Goal: Task Accomplishment & Management: Manage account settings

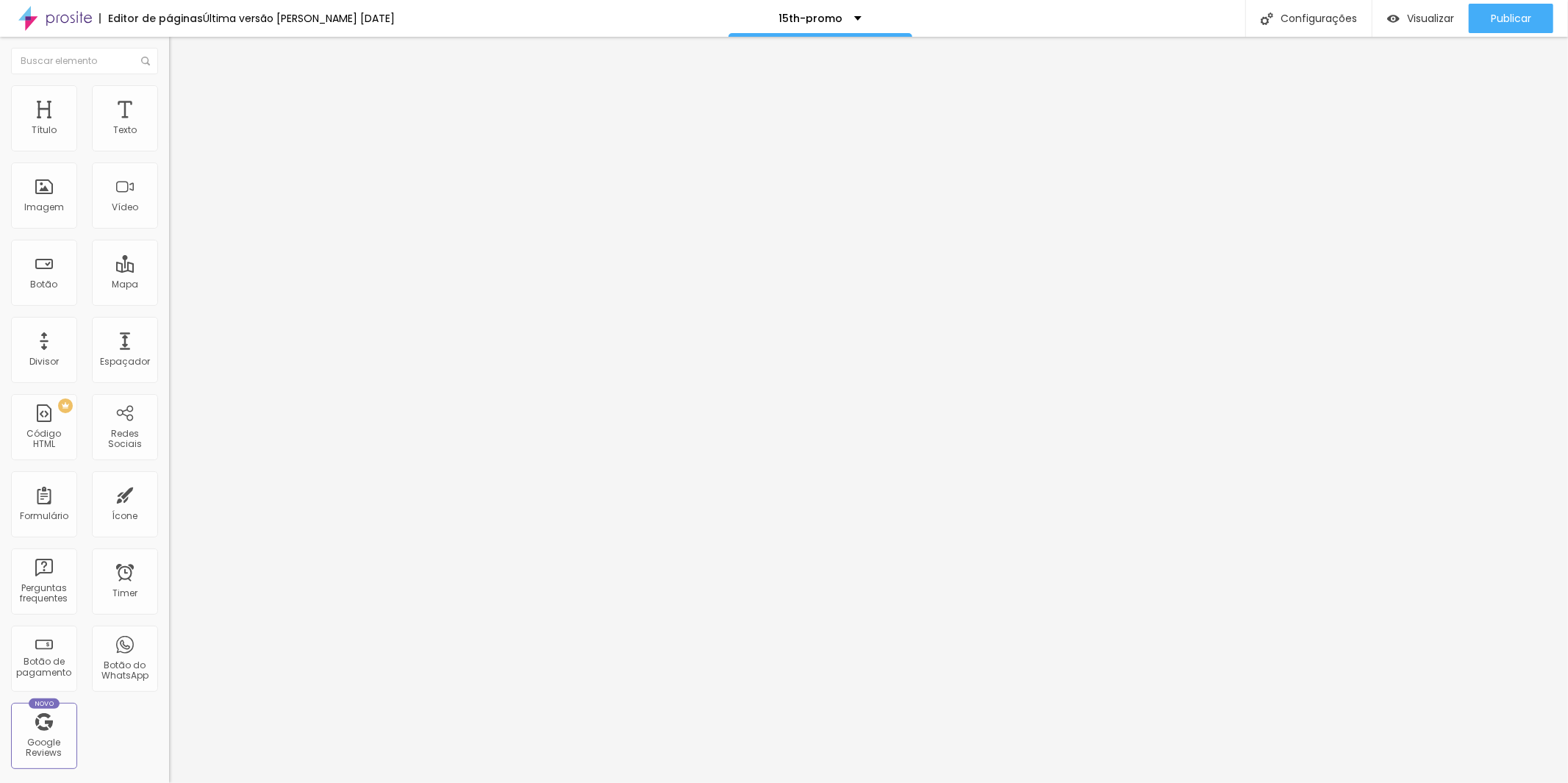
click at [169, 155] on img at bounding box center [174, 150] width 9 height 9
drag, startPoint x: 709, startPoint y: 296, endPoint x: 879, endPoint y: 356, distance: 180.3
paste textarea
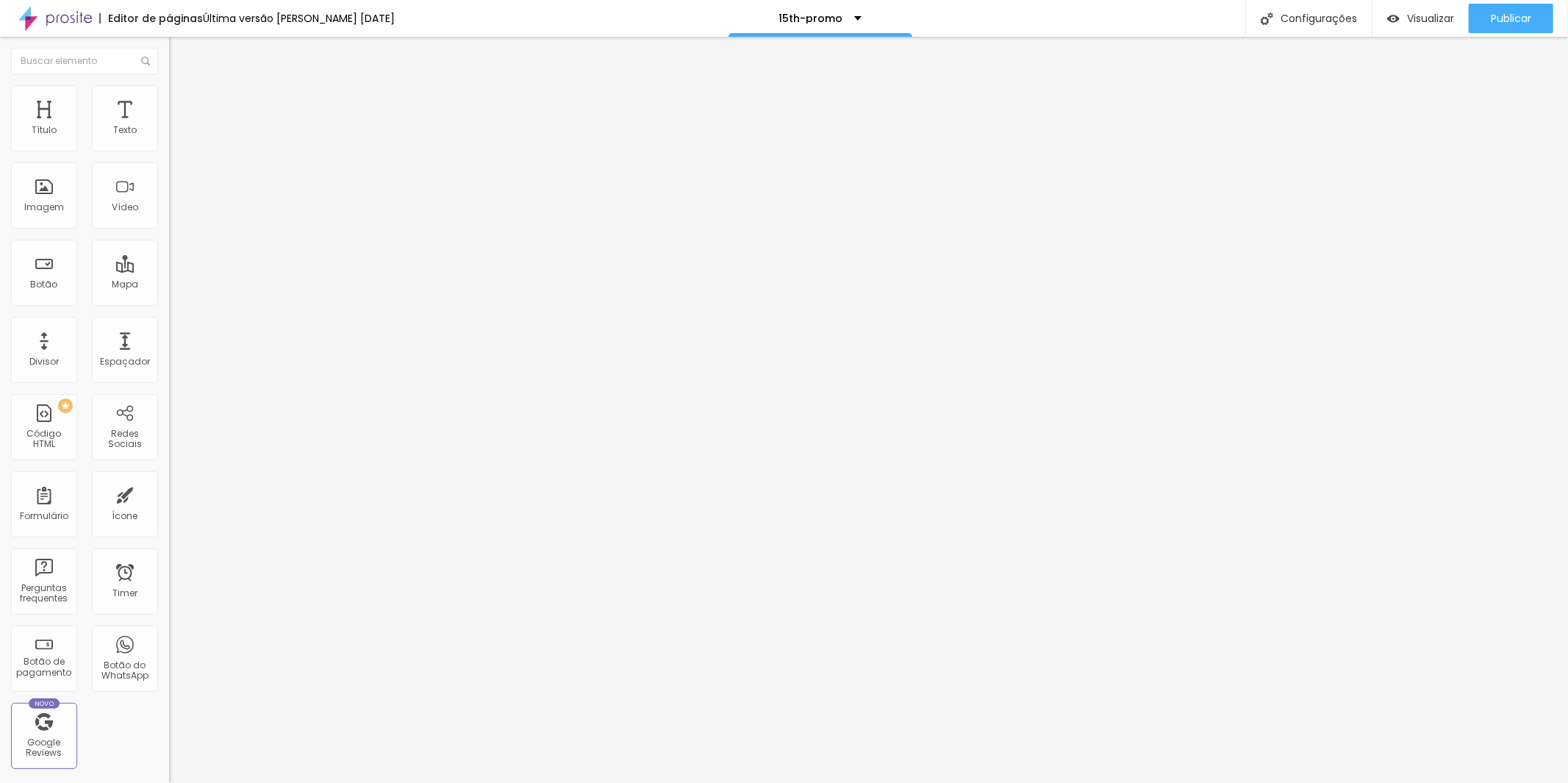
paste textarea
type textarea "df"
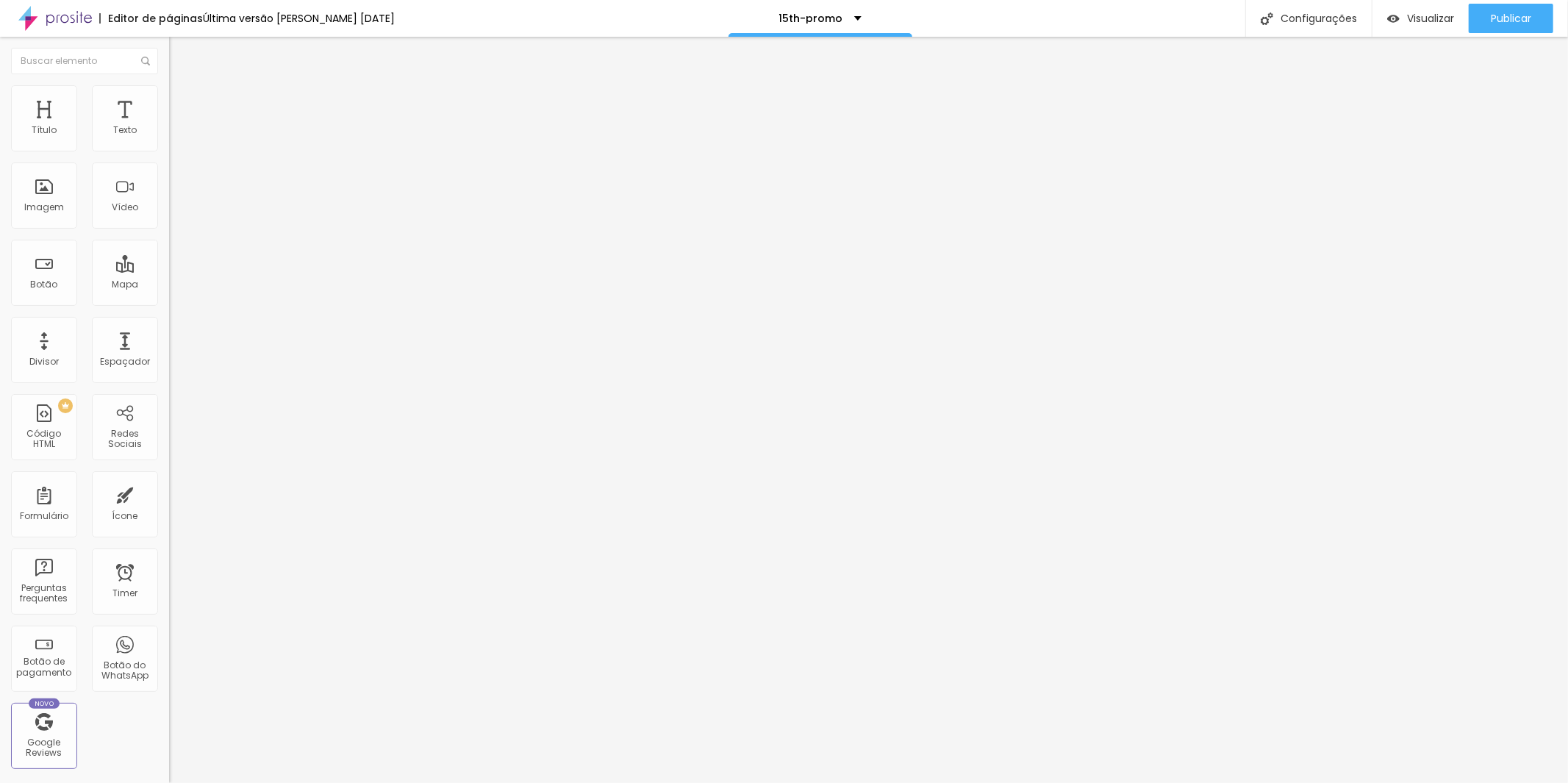
click at [169, 155] on img at bounding box center [174, 150] width 9 height 9
drag, startPoint x: 770, startPoint y: 296, endPoint x: 543, endPoint y: 305, distance: 227.2
paste textarea
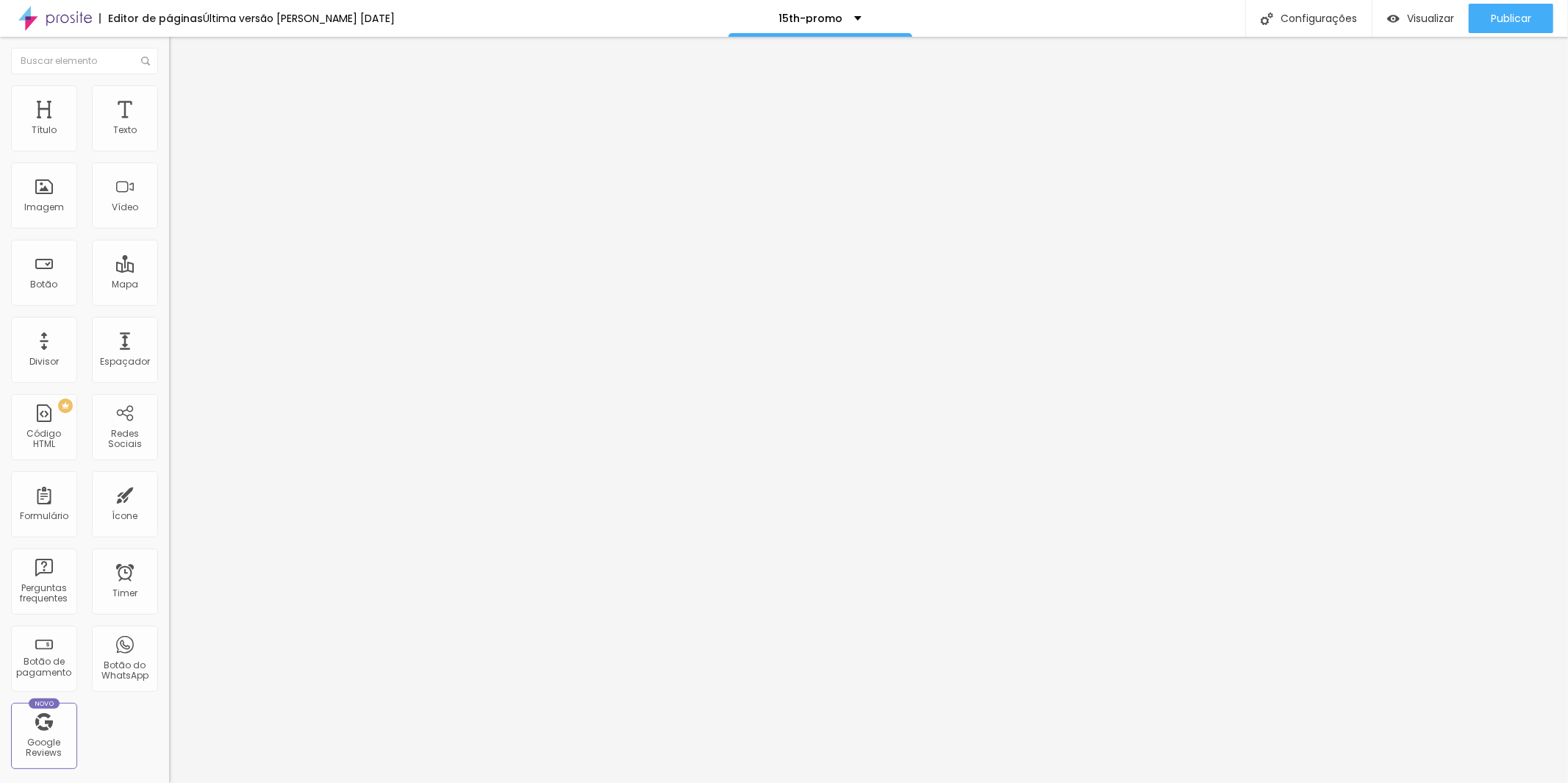
paste textarea
type textarea "df"
drag, startPoint x: 677, startPoint y: 302, endPoint x: 570, endPoint y: 296, distance: 107.2
paste textarea
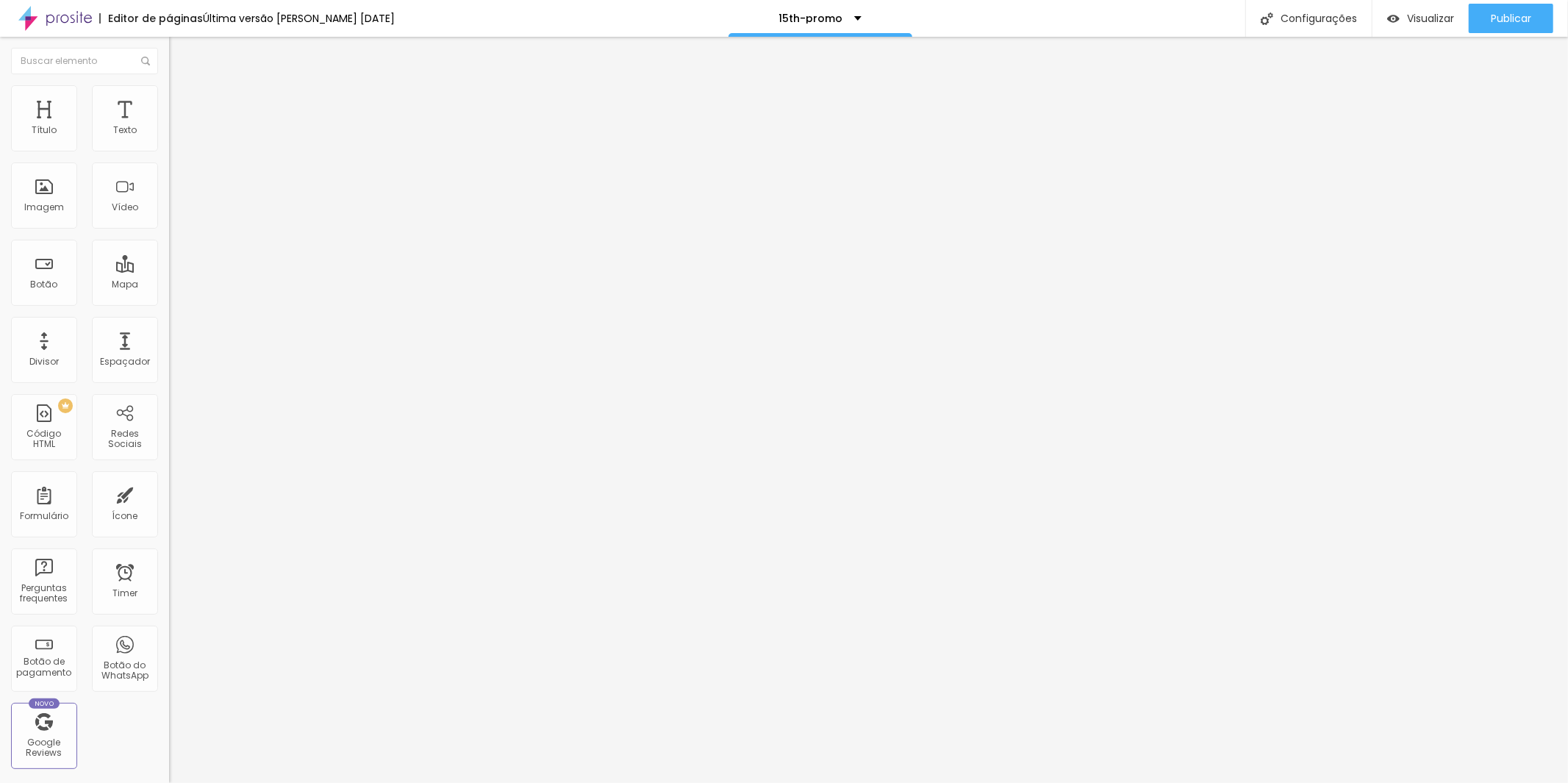
paste textarea
click at [169, 155] on img at bounding box center [174, 150] width 9 height 9
drag, startPoint x: 761, startPoint y: 299, endPoint x: 483, endPoint y: 290, distance: 278.1
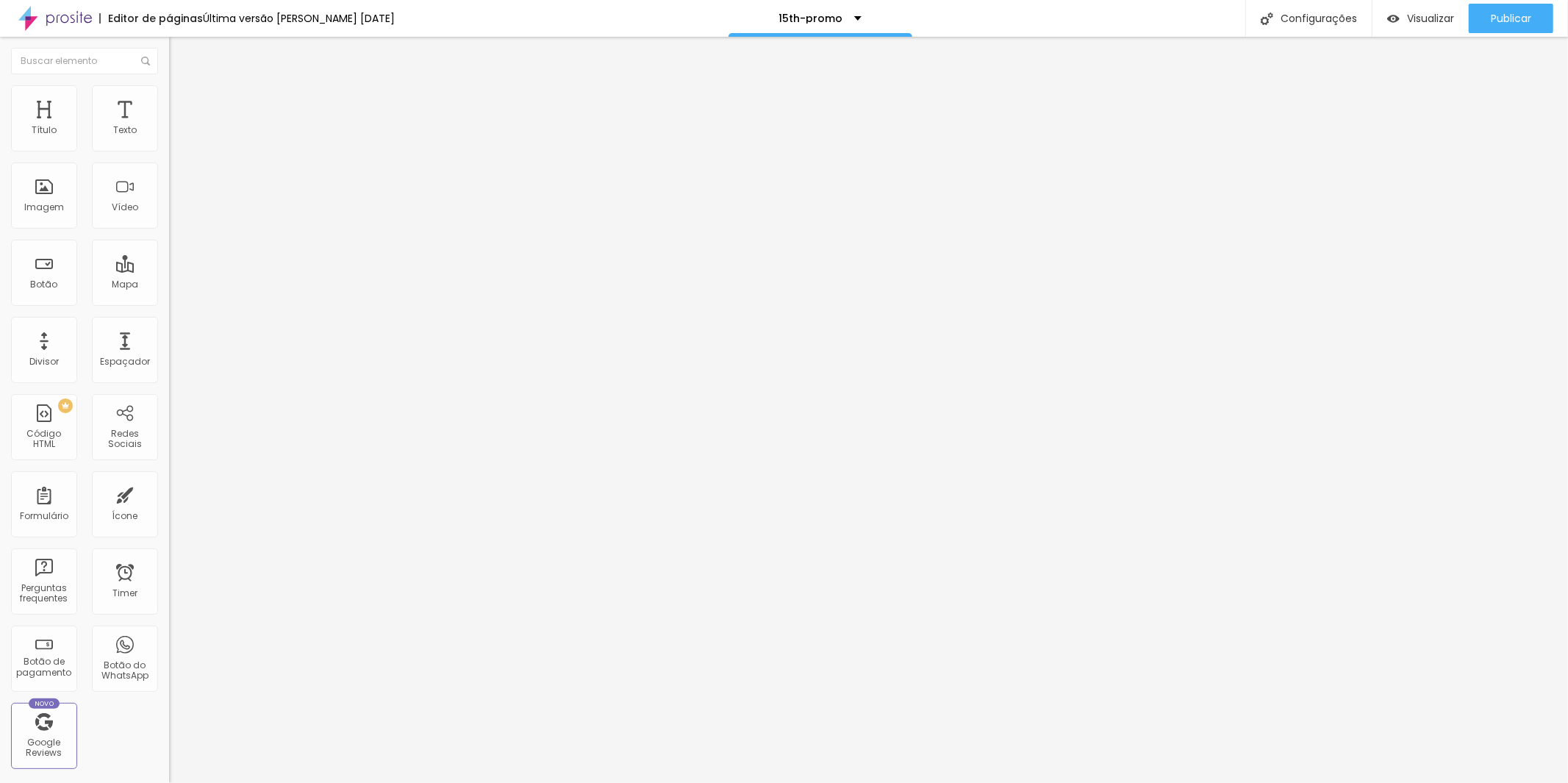
paste textarea
drag, startPoint x: 738, startPoint y: 306, endPoint x: 682, endPoint y: 296, distance: 56.9
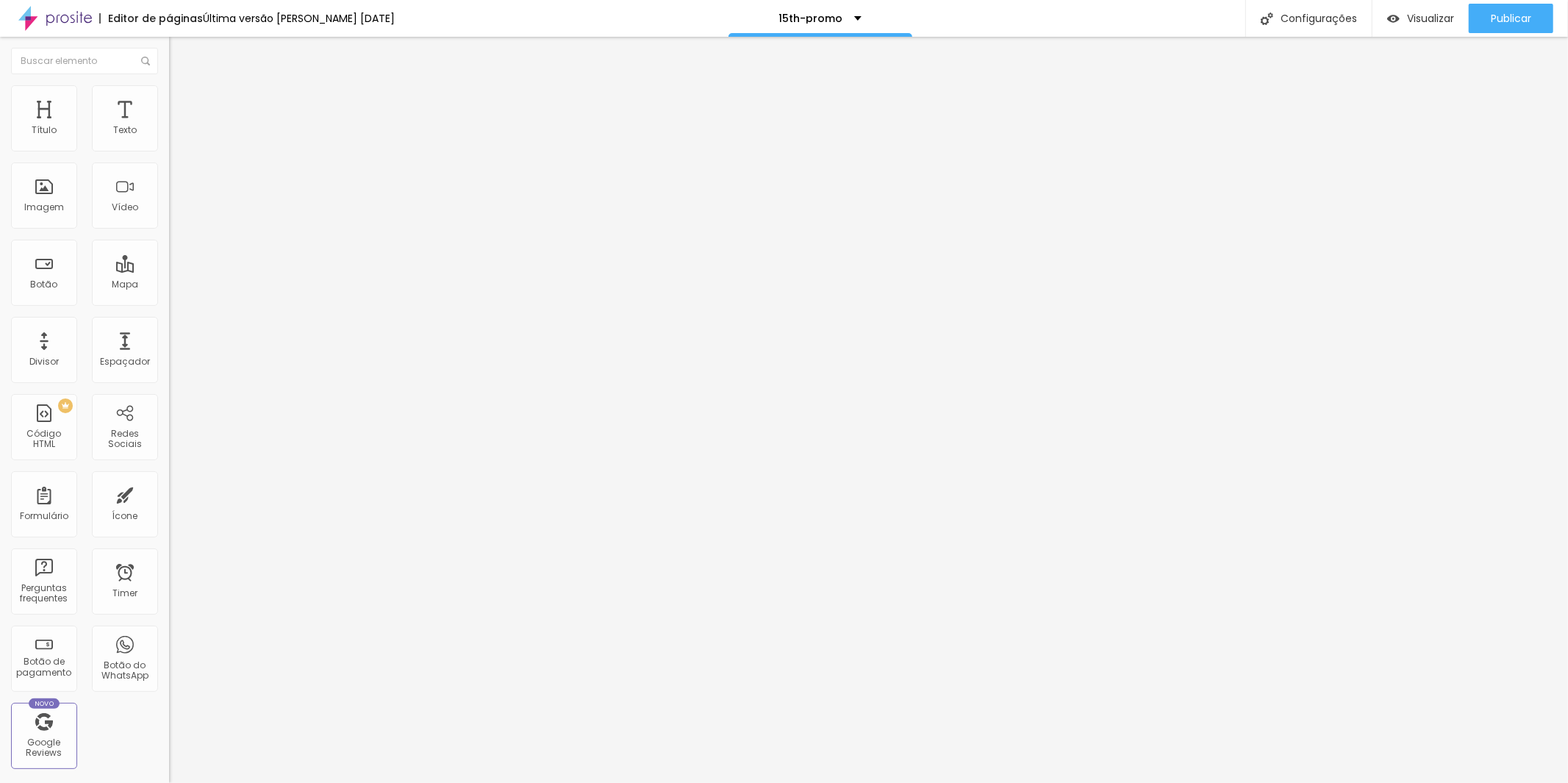
drag, startPoint x: 747, startPoint y: 294, endPoint x: 578, endPoint y: 294, distance: 169.0
paste textarea
drag, startPoint x: 709, startPoint y: 308, endPoint x: 680, endPoint y: 304, distance: 29.3
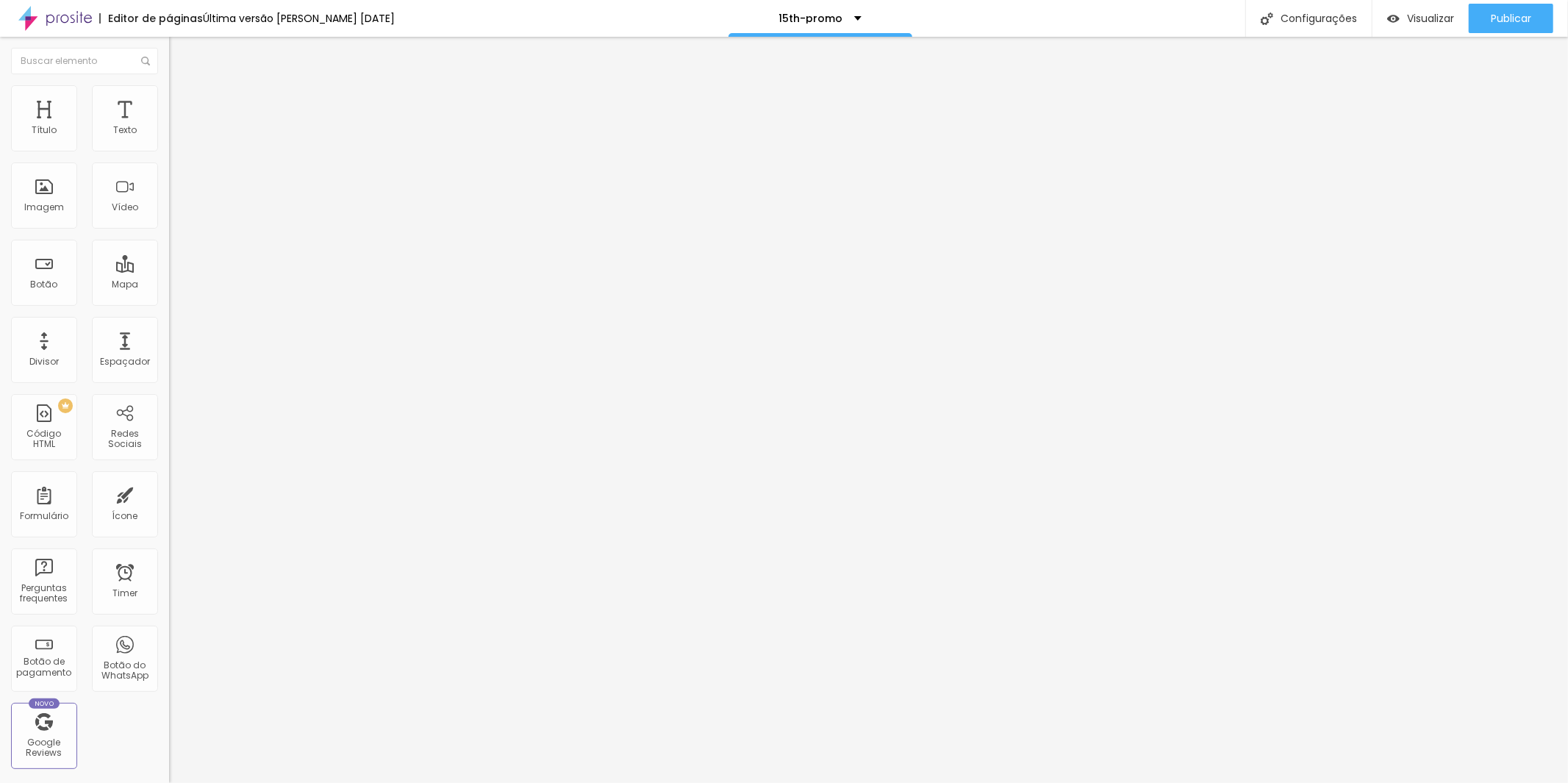
type textarea "fdssdfsdfsdfsdfsdfsdfsdfsdfsdfsdfsdfsdfsfsdfsdfsdfsdfsdfsdfsdfsfsd"
paste textarea
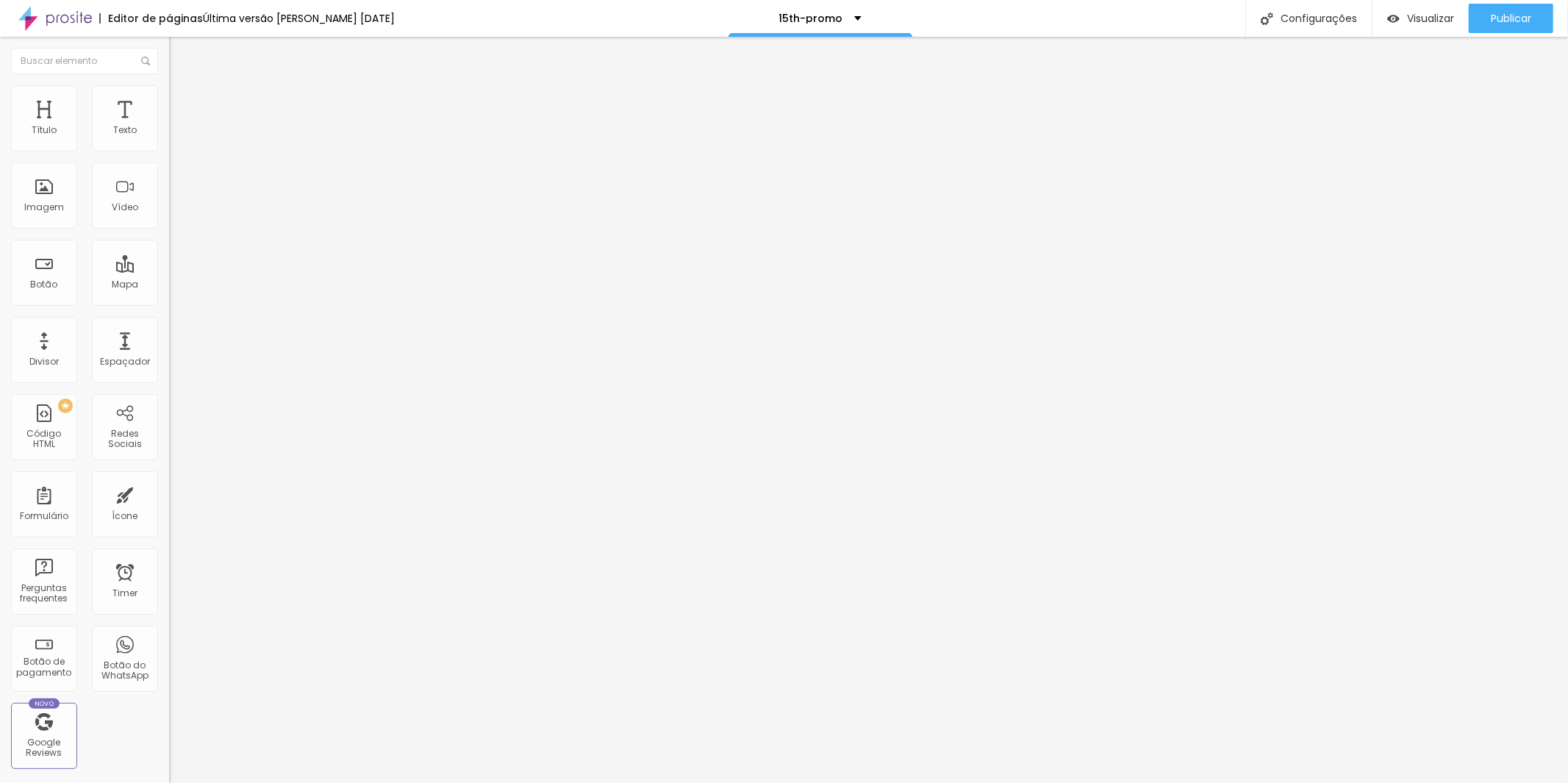
paste textarea
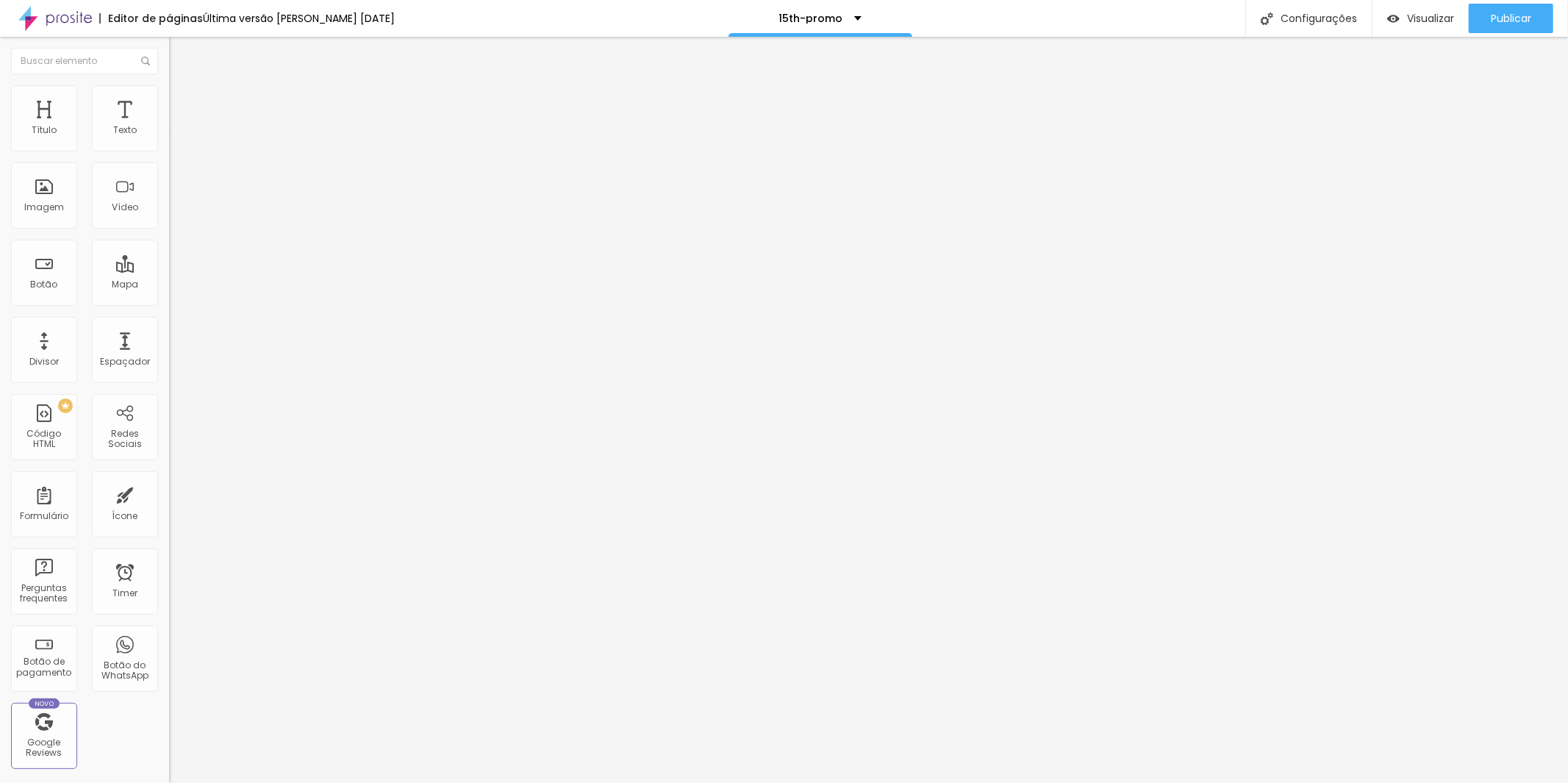
paste textarea
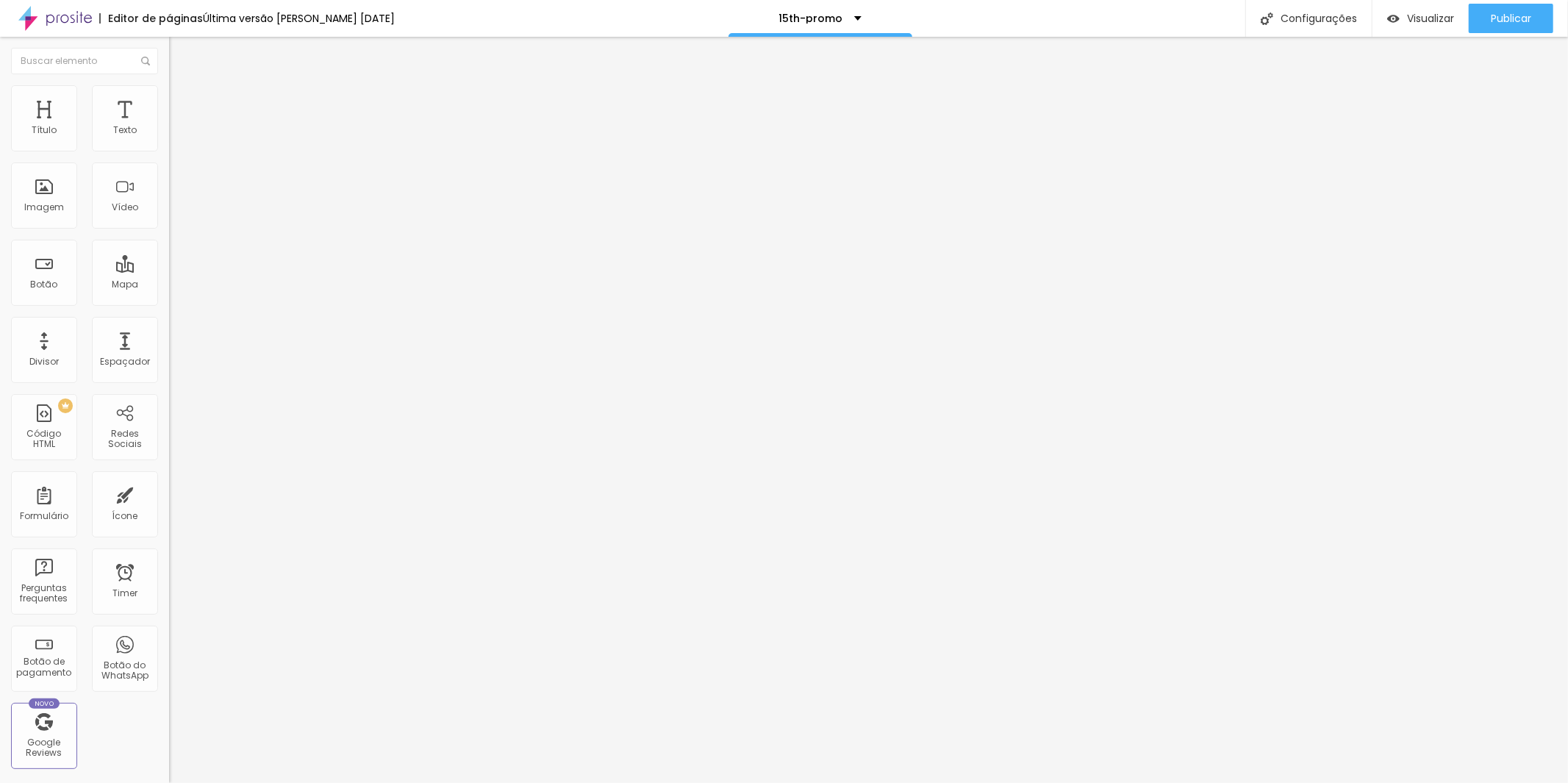
paste textarea "Como funciona:"
paste textarea "A sessão custa R$50,00 e dura 1 hora."
paste textarea
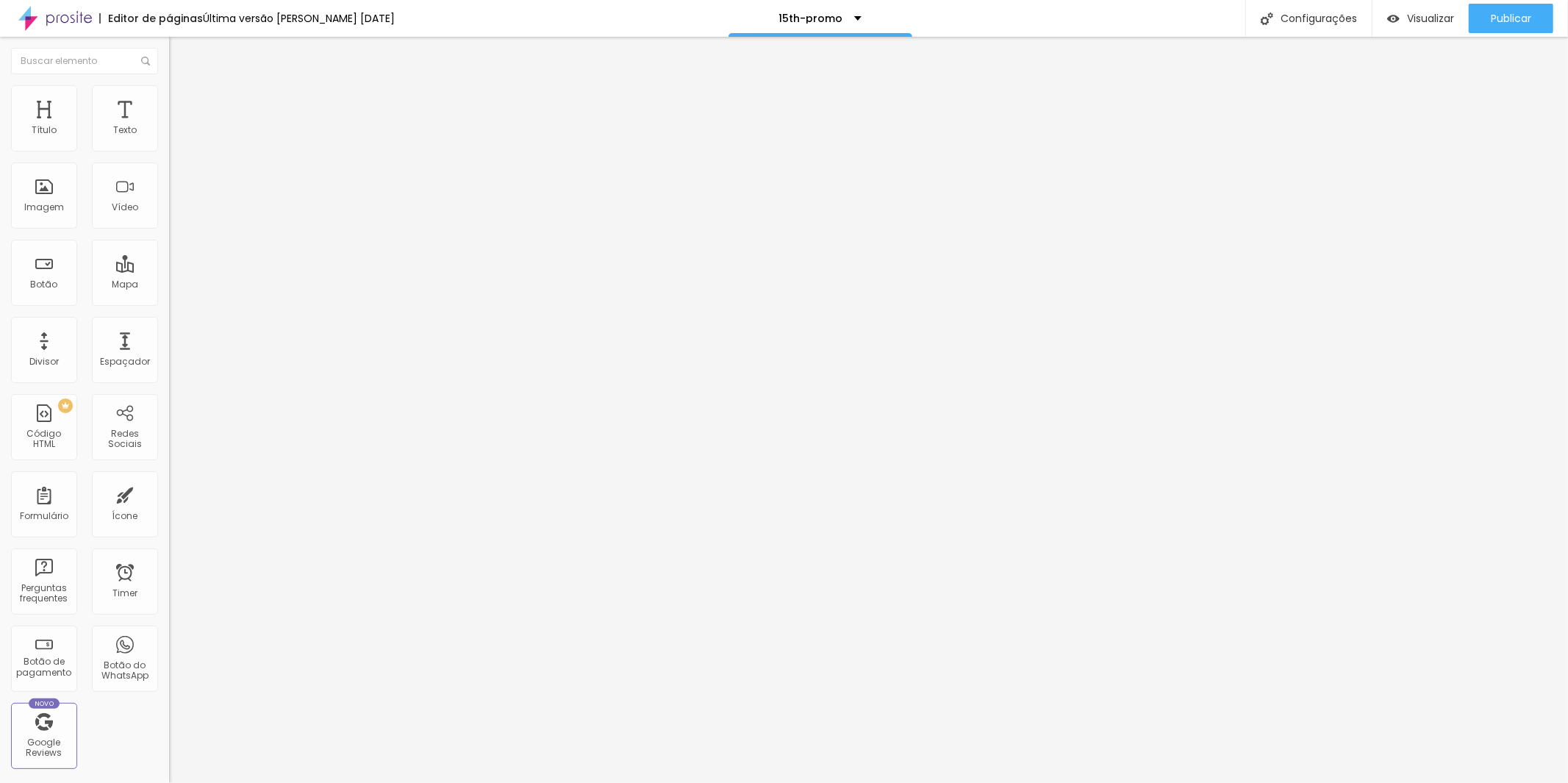
paste textarea
type textarea "Como funciona: A sessão custa R$50,00 e dura 1 hora."
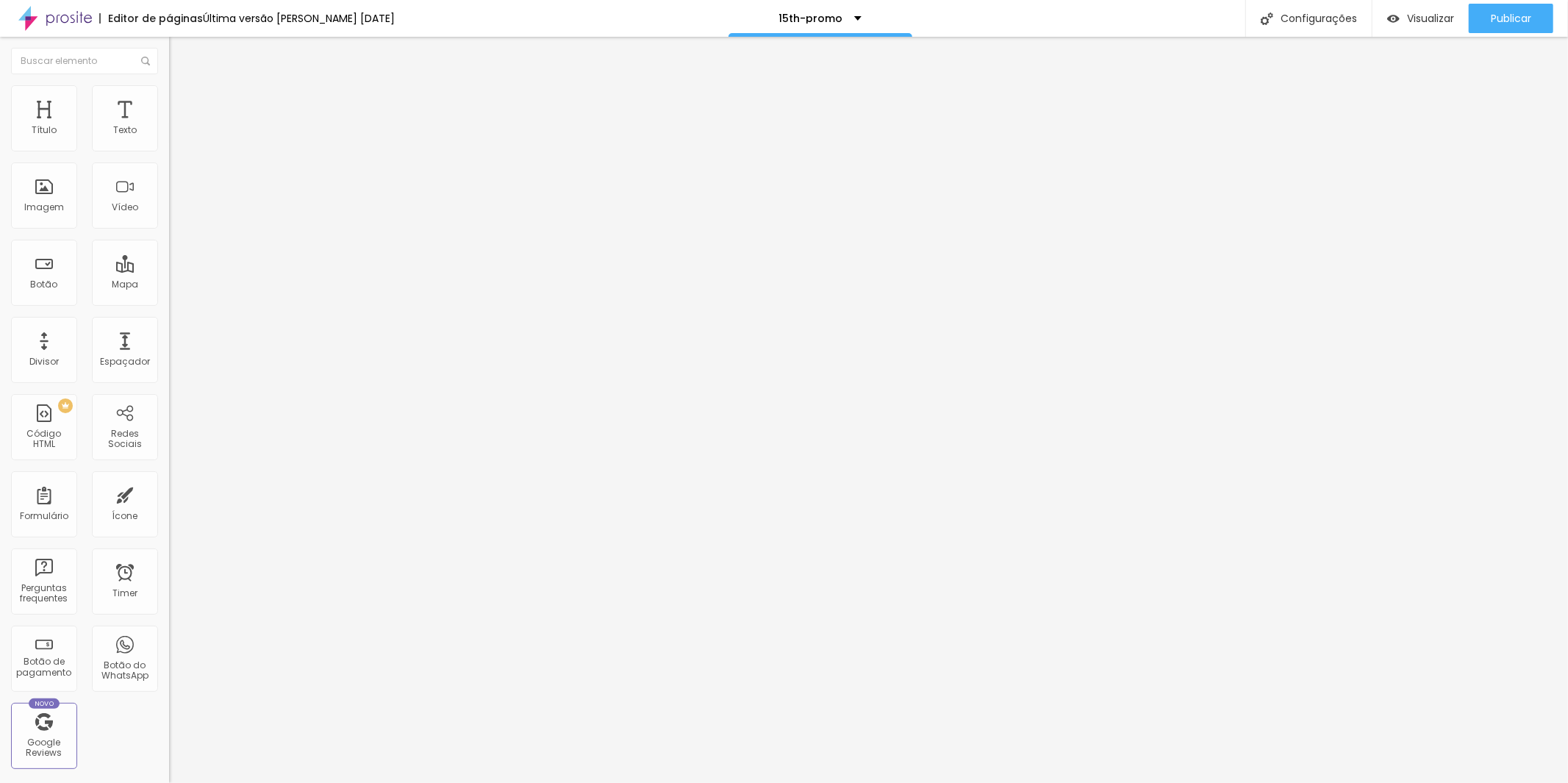
click at [1493, 21] on span "Publicar" at bounding box center [1511, 18] width 41 height 12
